Goal: Use online tool/utility

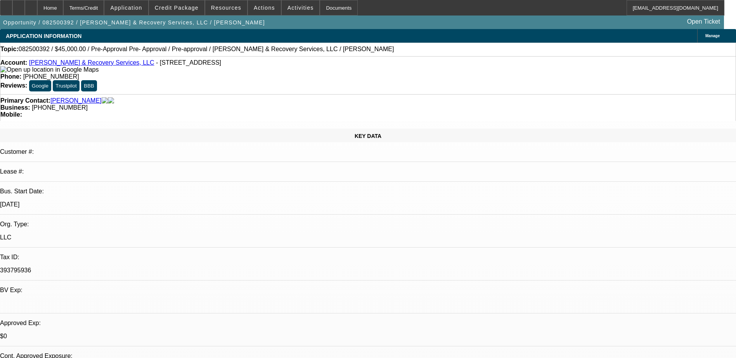
select select "0"
select select "0.1"
select select "4"
select select "0"
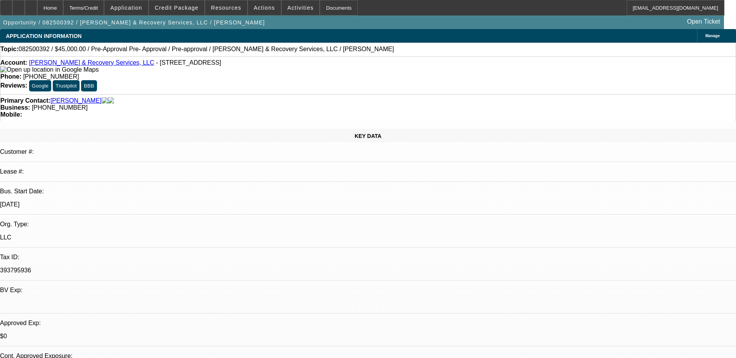
select select "0"
select select "0.1"
select select "4"
select select "0.1"
select select "2"
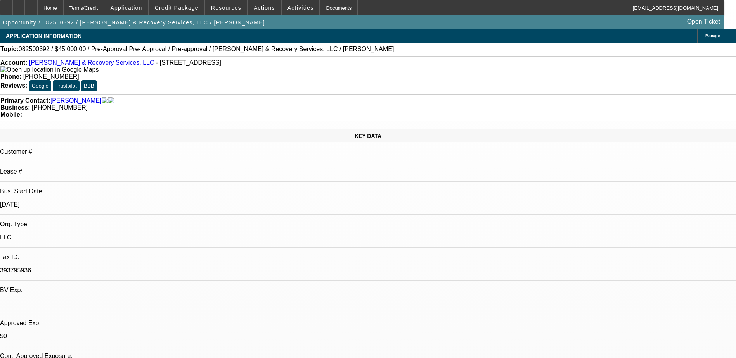
select select "2"
select select "0.1"
select select "4"
select select "0"
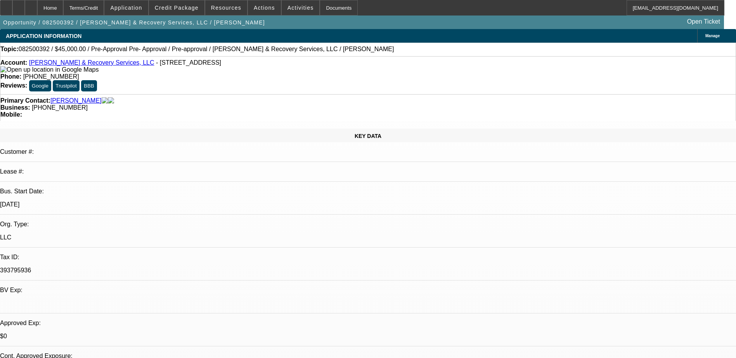
select select "0.1"
select select "4"
